Goal: Task Accomplishment & Management: Use online tool/utility

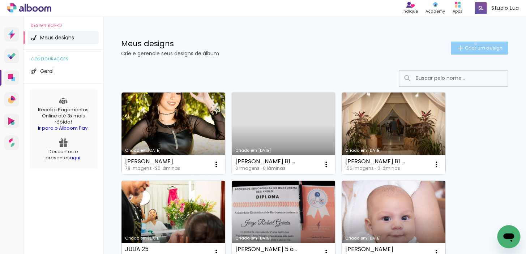
click at [469, 43] on paper-button "Criar um design" at bounding box center [479, 48] width 57 height 13
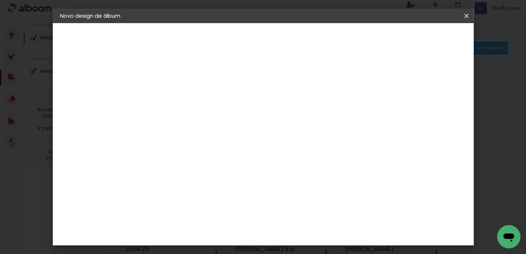
click at [178, 102] on input at bounding box center [178, 96] width 0 height 11
type input "lorena"
type paper-input "lorena"
click at [252, 42] on paper-button "Avançar" at bounding box center [234, 38] width 35 height 12
click at [213, 115] on input "[GEOGRAPHIC_DATA]" at bounding box center [186, 115] width 53 height 9
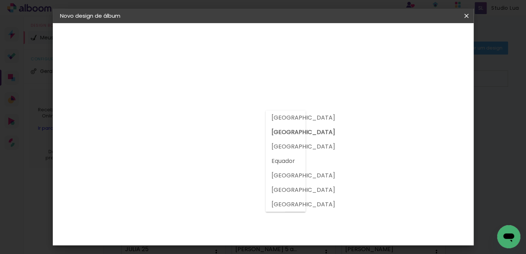
drag, startPoint x: 282, startPoint y: 130, endPoint x: 275, endPoint y: 131, distance: 6.9
click at [0, 0] on slot "[GEOGRAPHIC_DATA]" at bounding box center [0, 0] width 0 height 0
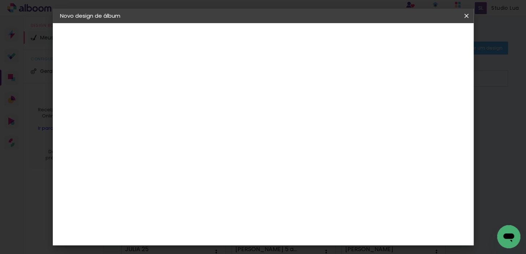
click at [209, 139] on input at bounding box center [189, 137] width 59 height 9
type input "foto 15"
type paper-input "foto 15"
click at [294, 75] on div "Avançado Tamanho Livre Sugerir uma encadernadora" at bounding box center [262, 115] width 64 height 91
click at [186, 159] on div "Foto 15" at bounding box center [179, 165] width 13 height 12
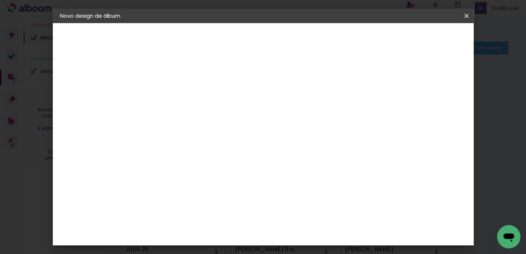
click at [0, 0] on slot "Avançar" at bounding box center [0, 0] width 0 height 0
click at [324, 39] on span "Iniciar design" at bounding box center [313, 41] width 22 height 10
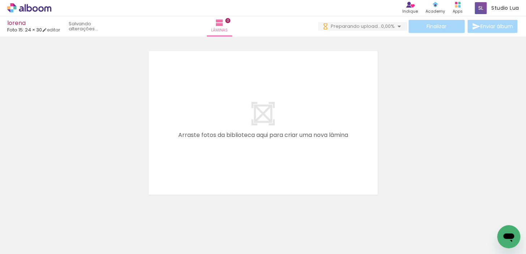
drag, startPoint x: 77, startPoint y: 226, endPoint x: 124, endPoint y: 208, distance: 49.5
click at [257, 117] on quentale-workspace at bounding box center [263, 127] width 526 height 254
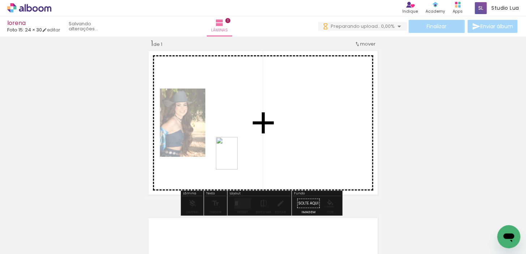
drag, startPoint x: 109, startPoint y: 233, endPoint x: 238, endPoint y: 158, distance: 149.6
click at [238, 158] on quentale-workspace at bounding box center [263, 127] width 526 height 254
drag, startPoint x: 166, startPoint y: 237, endPoint x: 213, endPoint y: 167, distance: 84.1
click at [213, 167] on quentale-workspace at bounding box center [263, 127] width 526 height 254
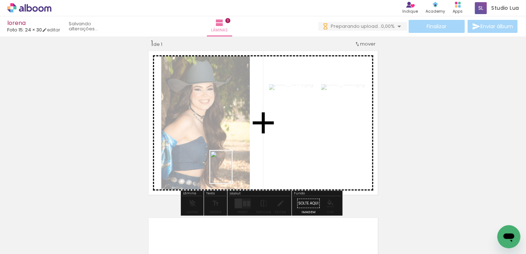
drag, startPoint x: 202, startPoint y: 226, endPoint x: 206, endPoint y: 134, distance: 92.2
click at [232, 170] on quentale-workspace at bounding box center [263, 127] width 526 height 254
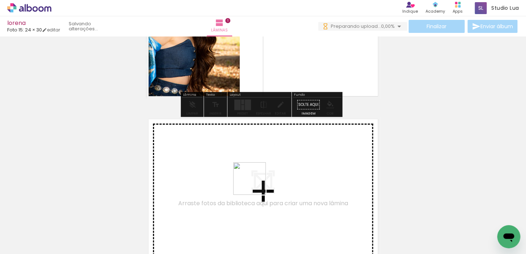
drag, startPoint x: 242, startPoint y: 219, endPoint x: 289, endPoint y: 222, distance: 46.7
click at [255, 184] on quentale-workspace at bounding box center [263, 127] width 526 height 254
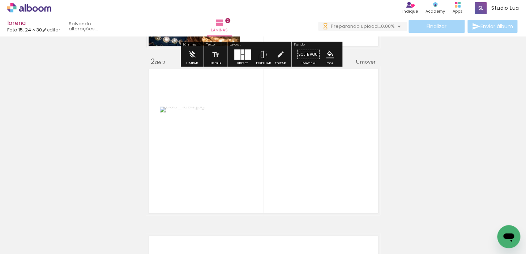
scroll to position [176, 0]
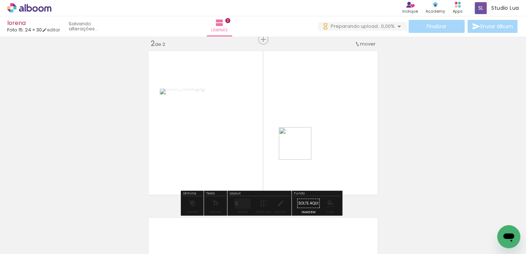
click at [300, 149] on quentale-workspace at bounding box center [263, 127] width 526 height 254
drag, startPoint x: 282, startPoint y: 210, endPoint x: 293, endPoint y: 163, distance: 48.1
click at [293, 163] on quentale-workspace at bounding box center [263, 127] width 526 height 254
drag, startPoint x: 321, startPoint y: 231, endPoint x: 361, endPoint y: 229, distance: 39.8
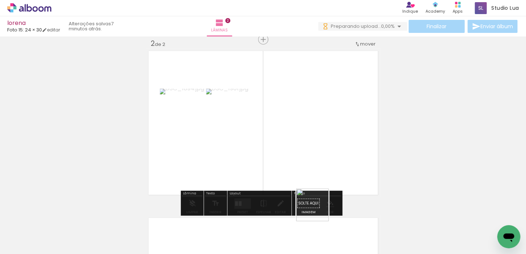
click at [317, 162] on quentale-workspace at bounding box center [263, 127] width 526 height 254
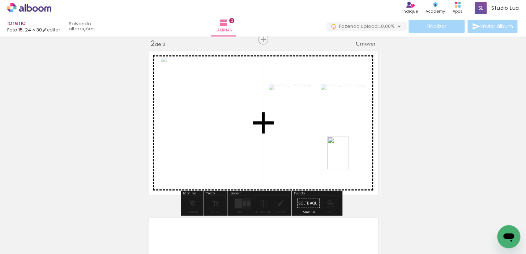
drag, startPoint x: 358, startPoint y: 224, endPoint x: 349, endPoint y: 158, distance: 66.8
click at [349, 158] on quentale-workspace at bounding box center [263, 127] width 526 height 254
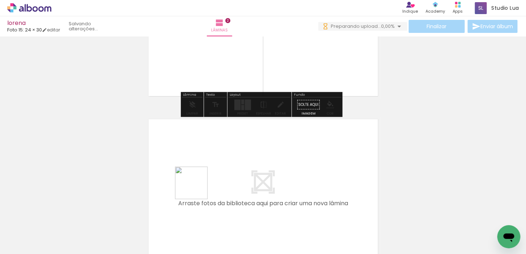
drag, startPoint x: 110, startPoint y: 228, endPoint x: 197, endPoint y: 188, distance: 94.9
click at [197, 188] on quentale-workspace at bounding box center [263, 127] width 526 height 254
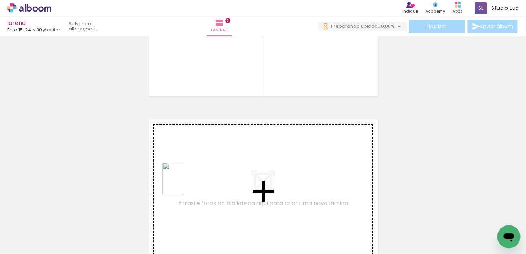
drag, startPoint x: 120, startPoint y: 234, endPoint x: 197, endPoint y: 176, distance: 96.8
click at [197, 176] on quentale-workspace at bounding box center [263, 127] width 526 height 254
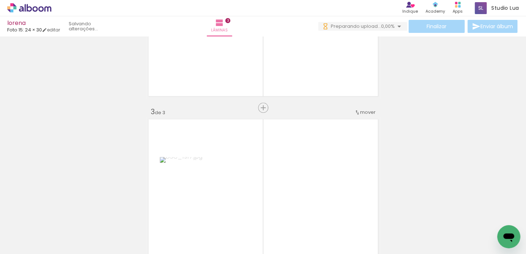
click at [221, 184] on quentale-workspace at bounding box center [263, 127] width 526 height 254
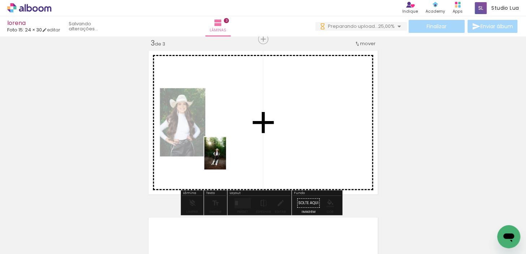
drag, startPoint x: 181, startPoint y: 194, endPoint x: 226, endPoint y: 159, distance: 57.6
click at [226, 159] on quentale-workspace at bounding box center [263, 127] width 526 height 254
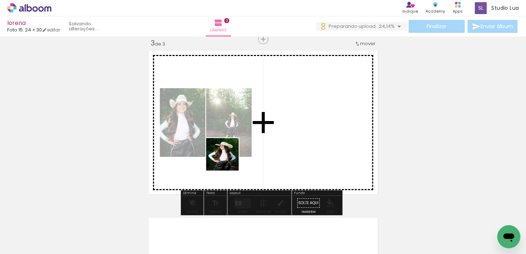
drag, startPoint x: 196, startPoint y: 236, endPoint x: 228, endPoint y: 160, distance: 82.9
click at [228, 160] on quentale-workspace at bounding box center [263, 127] width 526 height 254
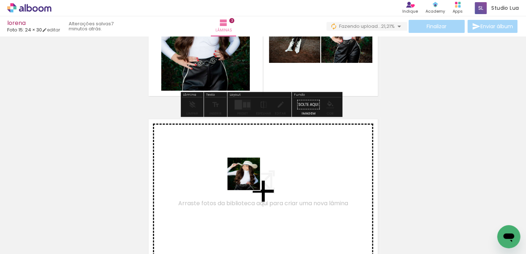
drag, startPoint x: 223, startPoint y: 236, endPoint x: 249, endPoint y: 179, distance: 62.3
click at [249, 179] on quentale-workspace at bounding box center [263, 127] width 526 height 254
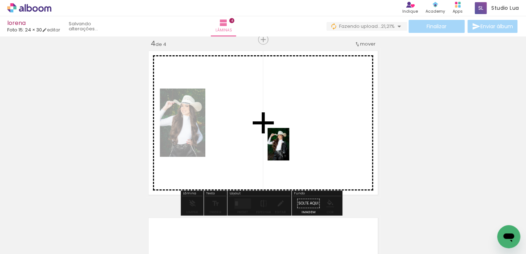
drag, startPoint x: 283, startPoint y: 189, endPoint x: 289, endPoint y: 150, distance: 39.6
click at [289, 150] on quentale-workspace at bounding box center [263, 127] width 526 height 254
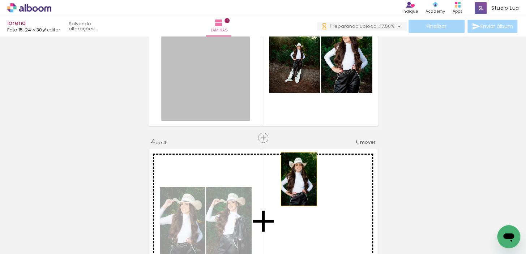
drag, startPoint x: 257, startPoint y: 123, endPoint x: 296, endPoint y: 180, distance: 69.9
click at [296, 180] on div "Inserir lâmina 1 de 4 Inserir lâmina 2 de 4 Inserir lâmina 3 de 4 Inserir lâmin…" at bounding box center [263, 45] width 526 height 835
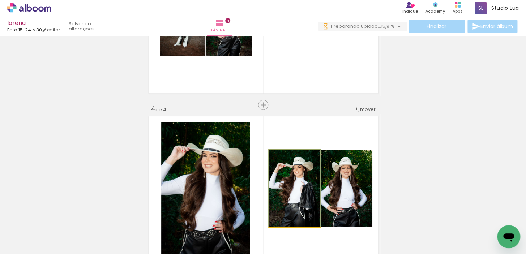
click at [300, 196] on quentale-photo at bounding box center [294, 188] width 51 height 77
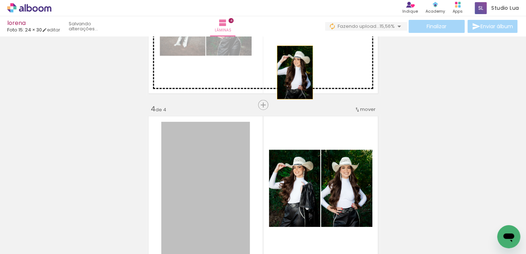
drag, startPoint x: 277, startPoint y: 99, endPoint x: 292, endPoint y: 72, distance: 30.2
click at [292, 72] on div "Inserir lâmina 1 de 4 Inserir lâmina 2 de 4 Inserir lâmina 3 de 4 Inserir lâmin…" at bounding box center [263, 12] width 526 height 835
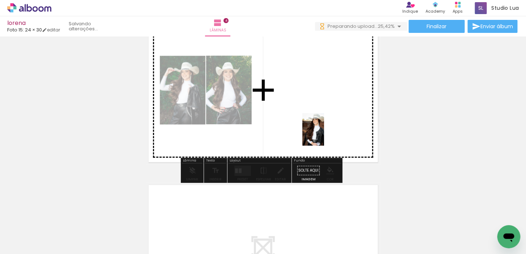
drag, startPoint x: 319, startPoint y: 231, endPoint x: 324, endPoint y: 135, distance: 96.2
click at [324, 135] on quentale-workspace at bounding box center [263, 127] width 526 height 254
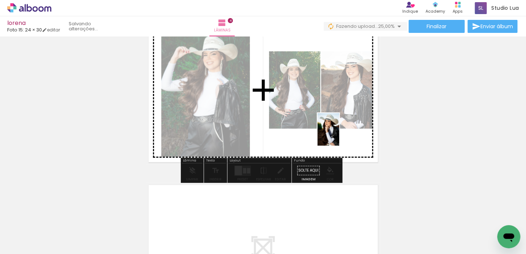
drag, startPoint x: 351, startPoint y: 197, endPoint x: 339, endPoint y: 135, distance: 63.3
click at [339, 135] on quentale-workspace at bounding box center [263, 127] width 526 height 254
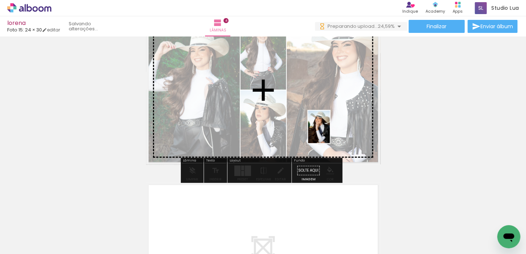
drag, startPoint x: 392, startPoint y: 236, endPoint x: 329, endPoint y: 132, distance: 120.6
click at [329, 132] on quentale-workspace at bounding box center [263, 127] width 526 height 254
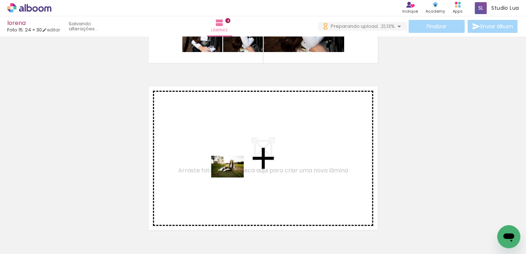
drag, startPoint x: 159, startPoint y: 236, endPoint x: 233, endPoint y: 177, distance: 94.4
click at [233, 177] on quentale-workspace at bounding box center [263, 127] width 526 height 254
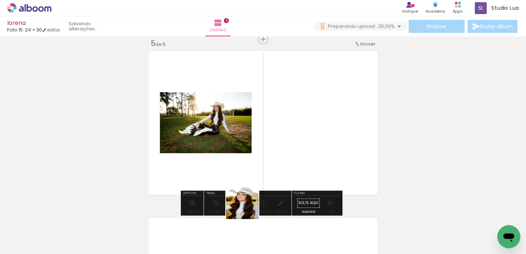
drag, startPoint x: 247, startPoint y: 208, endPoint x: 255, endPoint y: 173, distance: 35.5
click at [255, 173] on quentale-workspace at bounding box center [263, 127] width 526 height 254
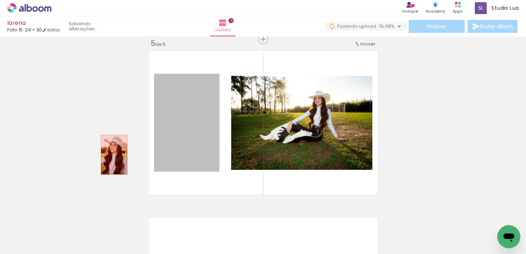
drag, startPoint x: 130, startPoint y: 155, endPoint x: 111, endPoint y: 155, distance: 18.8
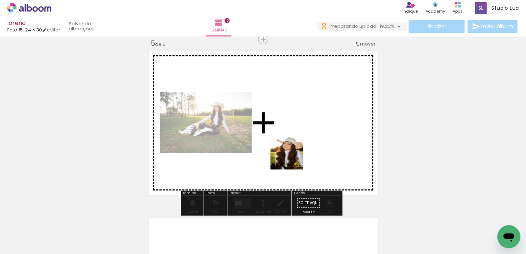
drag, startPoint x: 276, startPoint y: 232, endPoint x: 222, endPoint y: 227, distance: 53.7
click at [293, 156] on quentale-workspace at bounding box center [263, 127] width 526 height 254
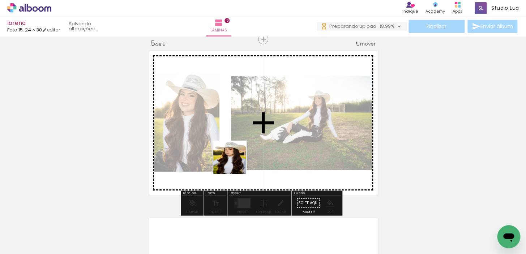
drag, startPoint x: 219, startPoint y: 190, endPoint x: 235, endPoint y: 163, distance: 31.7
click at [235, 163] on quentale-workspace at bounding box center [263, 127] width 526 height 254
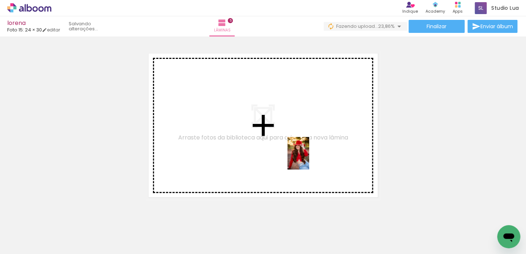
drag, startPoint x: 167, startPoint y: 232, endPoint x: 309, endPoint y: 159, distance: 159.3
click at [309, 159] on quentale-workspace at bounding box center [263, 127] width 526 height 254
